Goal: Task Accomplishment & Management: Use online tool/utility

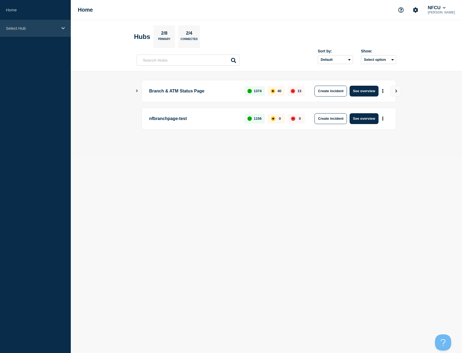
click at [61, 32] on div "Select Hub" at bounding box center [35, 28] width 71 height 16
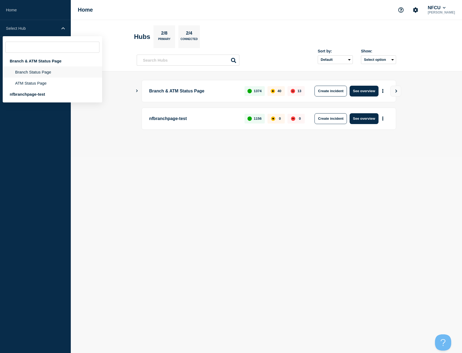
click at [36, 77] on li "Branch Status Page" at bounding box center [52, 82] width 99 height 11
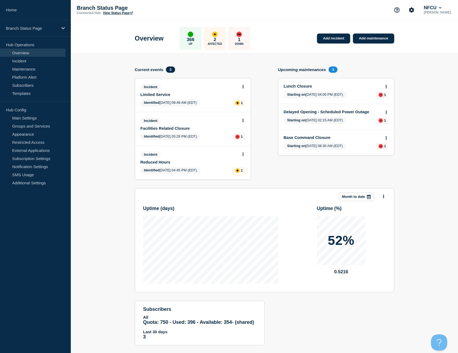
click at [243, 122] on icon at bounding box center [242, 121] width 1 height 4
click at [241, 139] on link "Update incident" at bounding box center [242, 140] width 26 height 4
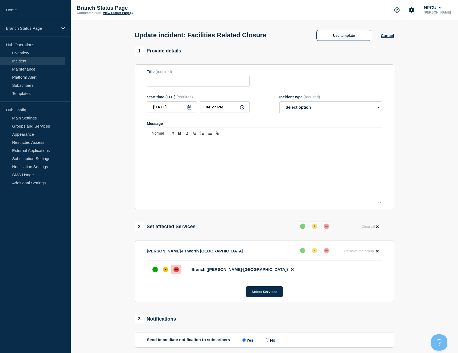
type input "Facilities Related Closure"
click at [231, 107] on input "04:27 PM" at bounding box center [224, 106] width 50 height 11
drag, startPoint x: 215, startPoint y: 110, endPoint x: 201, endPoint y: 111, distance: 14.6
click at [201, 111] on input "04:27 PM" at bounding box center [224, 106] width 50 height 11
type input "09:00 AM"
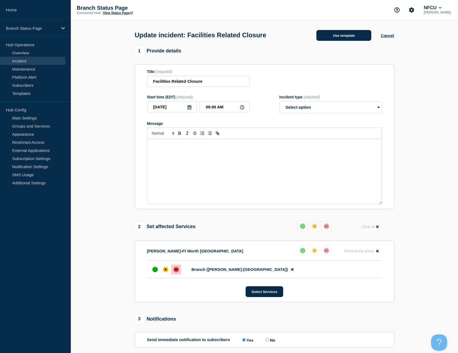
click at [336, 31] on button "Use template" at bounding box center [343, 35] width 55 height 11
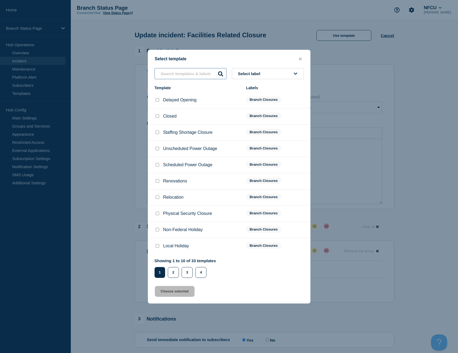
click at [197, 74] on input "text" at bounding box center [190, 73] width 72 height 11
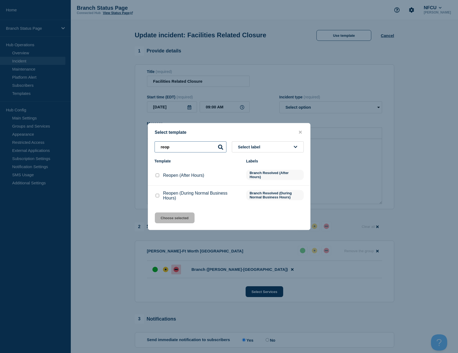
type input "reop"
click at [158, 195] on input "Reopen (During Normal Business Hours) checkbox" at bounding box center [157, 196] width 4 height 4
checkbox input "true"
click at [173, 222] on button "Choose selected" at bounding box center [175, 217] width 40 height 11
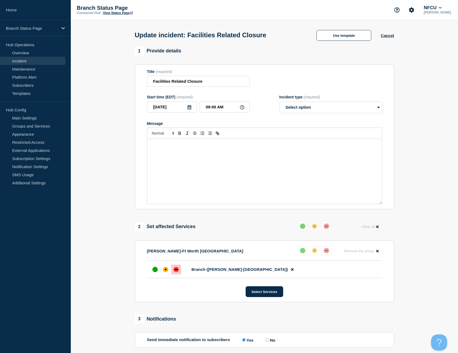
select select "resolved"
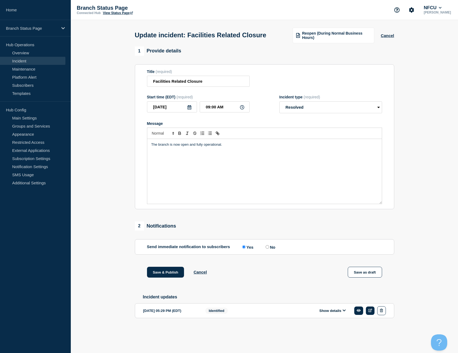
click at [268, 248] on input "No" at bounding box center [267, 247] width 4 height 4
radio input "true"
radio input "false"
click at [154, 277] on button "Save & Publish" at bounding box center [165, 271] width 37 height 11
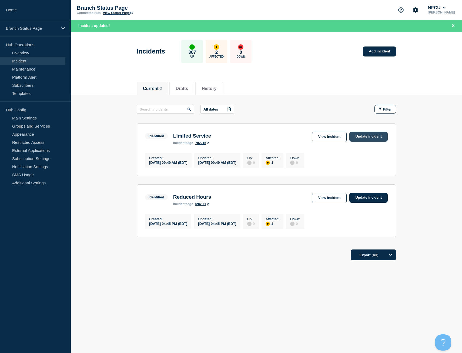
click at [363, 136] on link "Update incident" at bounding box center [368, 136] width 38 height 10
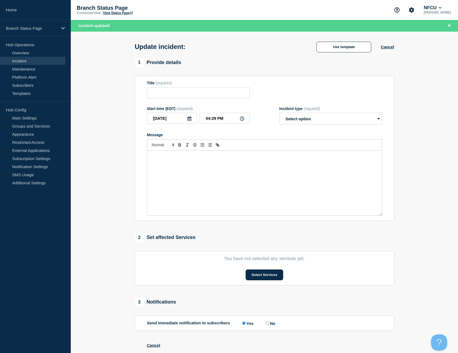
type input "Limited Service"
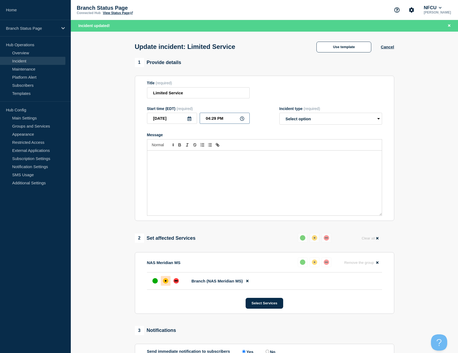
drag, startPoint x: 228, startPoint y: 120, endPoint x: 190, endPoint y: 116, distance: 37.7
click at [190, 116] on div "[DATE] 04:29 PM" at bounding box center [198, 118] width 103 height 11
type input "09:00 AM"
click at [342, 45] on button "Use template" at bounding box center [343, 47] width 55 height 11
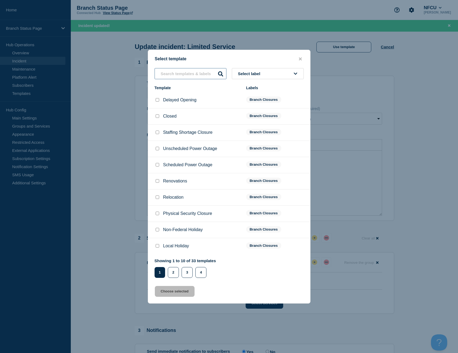
click at [198, 73] on input "text" at bounding box center [190, 73] width 72 height 11
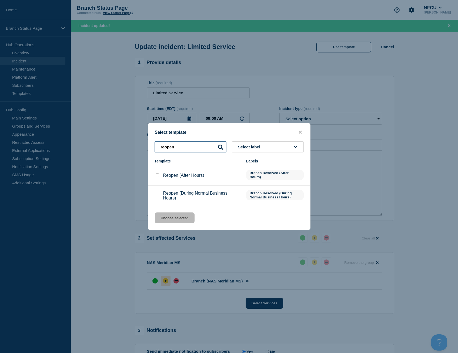
type input "reopen"
click at [157, 197] on input "Reopen (During Normal Business Hours) checkbox" at bounding box center [157, 196] width 4 height 4
checkbox input "true"
drag, startPoint x: 191, startPoint y: 146, endPoint x: 146, endPoint y: 139, distance: 45.1
click at [147, 139] on div "Select template reopen Select label Template Labels Reopen (After Hours) Branch…" at bounding box center [229, 176] width 458 height 353
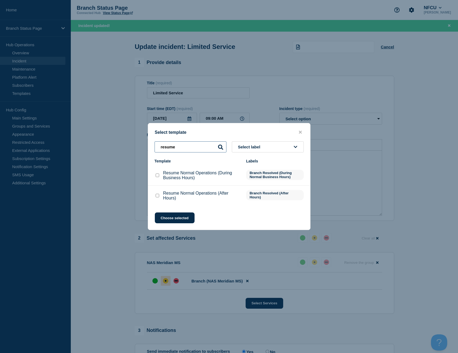
type input "resume"
click at [159, 175] on div at bounding box center [156, 174] width 5 height 5
click at [157, 177] on input "Resume Normal Operations (During Business Hours) checkbox" at bounding box center [157, 175] width 4 height 4
checkbox input "true"
click at [176, 219] on button "Choose selected" at bounding box center [175, 217] width 40 height 11
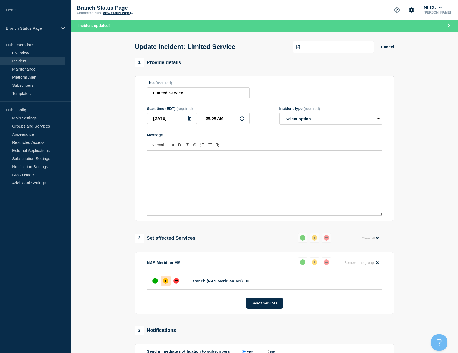
select select "resolved"
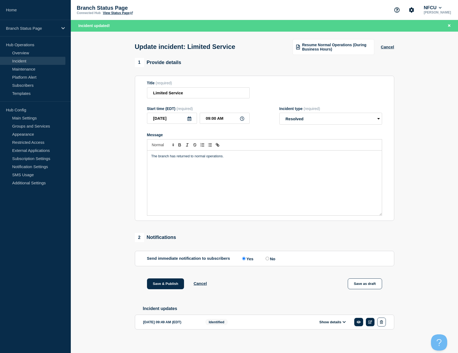
click at [268, 260] on input "No" at bounding box center [267, 258] width 4 height 4
radio input "true"
radio input "false"
click at [169, 285] on button "Save & Publish" at bounding box center [165, 283] width 37 height 11
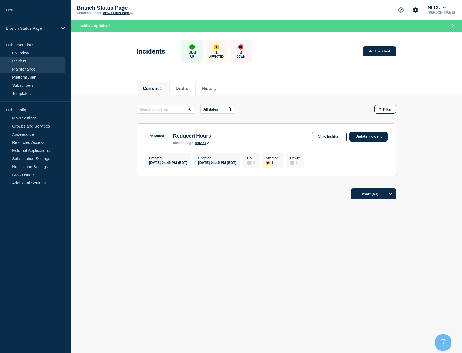
click at [39, 69] on link "Maintenance" at bounding box center [32, 69] width 65 height 8
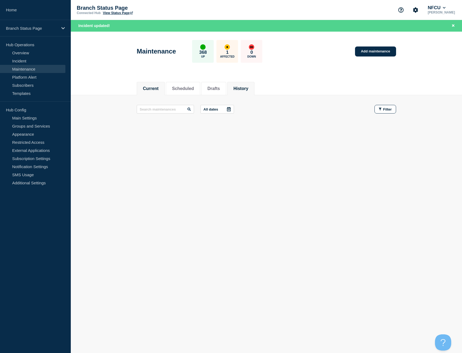
click at [248, 89] on button "History" at bounding box center [240, 88] width 15 height 5
